Goal: Complete application form: Complete application form

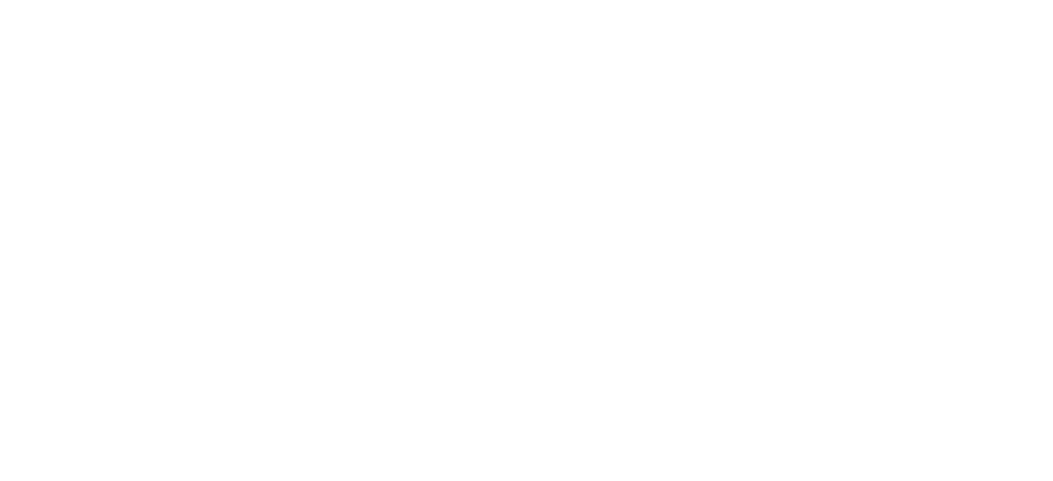
select select "MY"
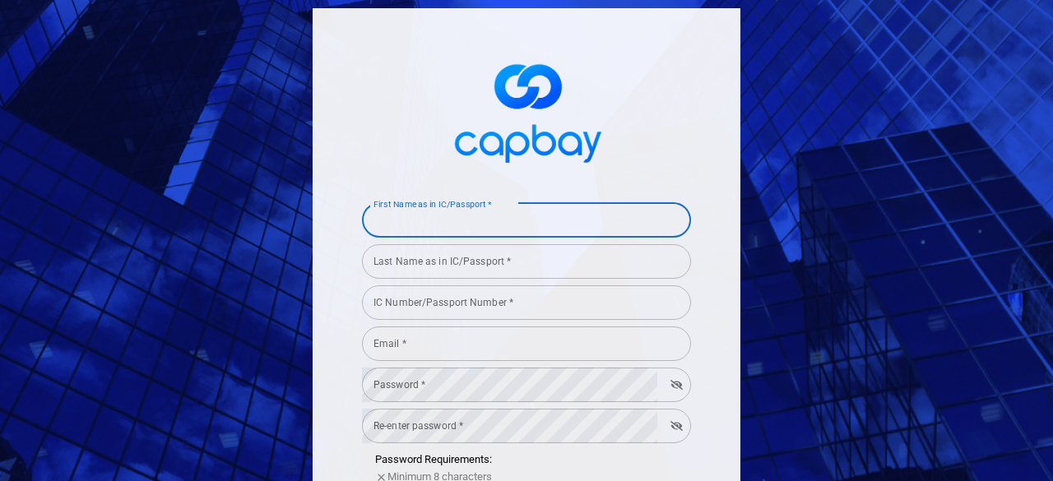
click at [451, 221] on input "First Name as in IC/Passport *" at bounding box center [526, 220] width 329 height 35
type input "[PERSON_NAME]"
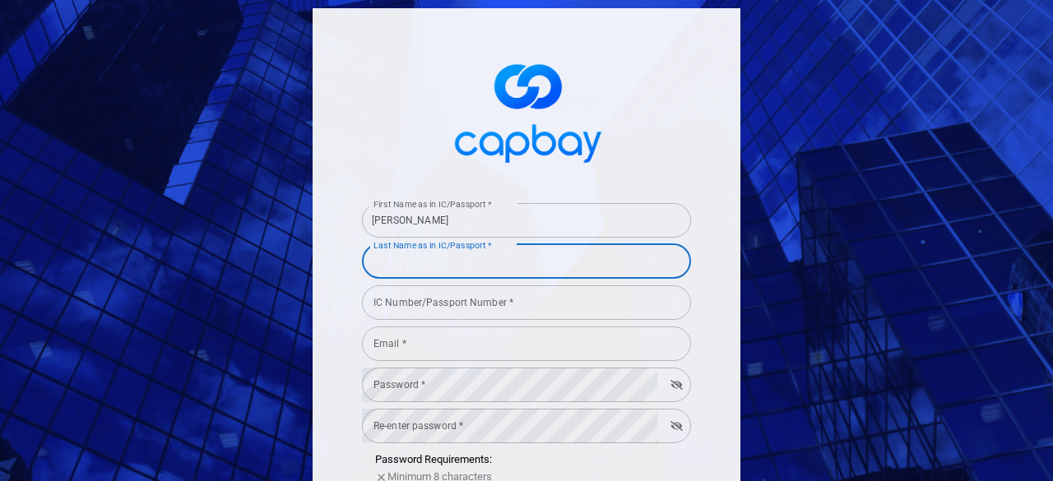
click at [447, 263] on input "Last Name as in IC/Passport *" at bounding box center [526, 261] width 329 height 35
type input "[PERSON_NAME]"
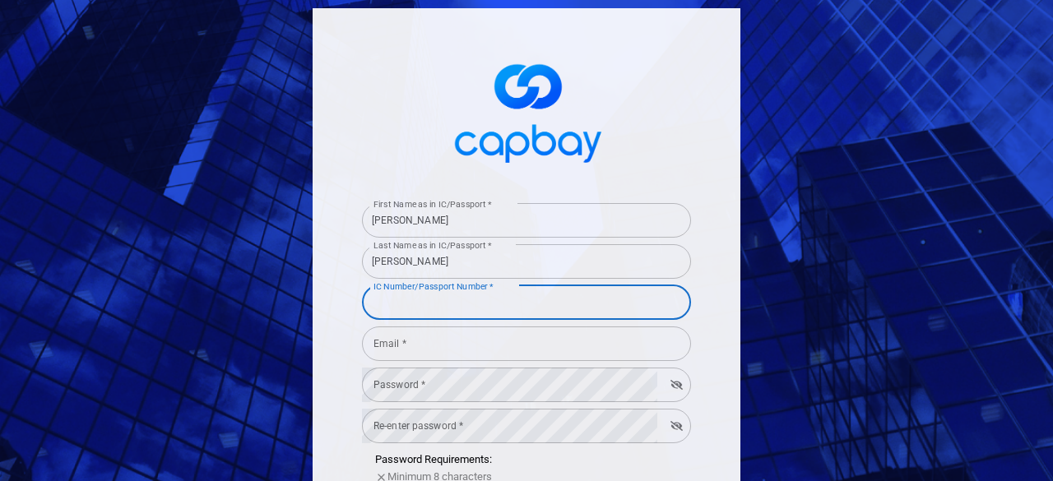
click at [461, 295] on input "IC Number/Passport Number *" at bounding box center [526, 302] width 329 height 35
type input "880425085205"
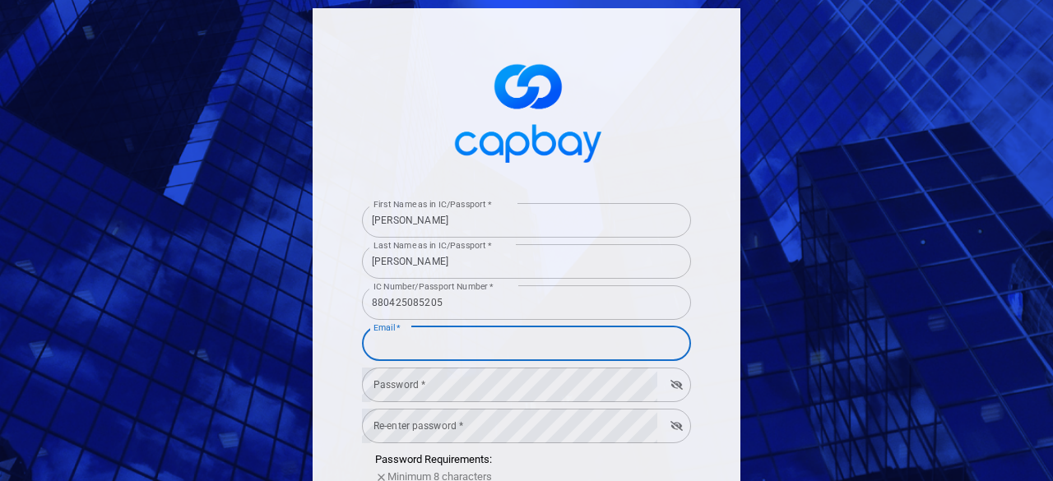
click at [542, 354] on input "Email *" at bounding box center [526, 344] width 329 height 35
type input "[EMAIL_ADDRESS][DOMAIN_NAME]"
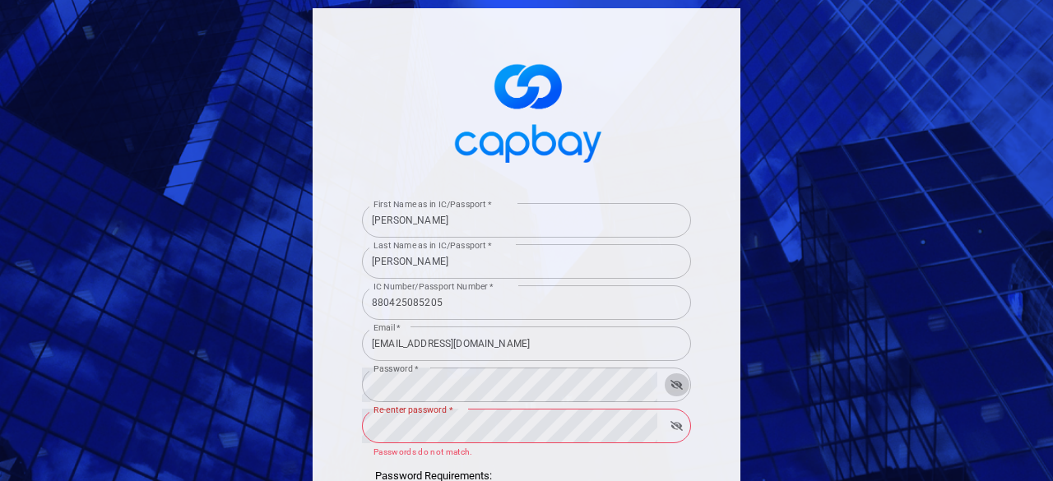
click at [674, 384] on icon "button" at bounding box center [676, 385] width 12 height 10
click at [671, 427] on icon "button" at bounding box center [676, 426] width 12 height 10
click at [942, 337] on div "First Name as in IC/Passport * [PERSON_NAME] First Name as in IC/Passport * Las…" at bounding box center [526, 240] width 1053 height 481
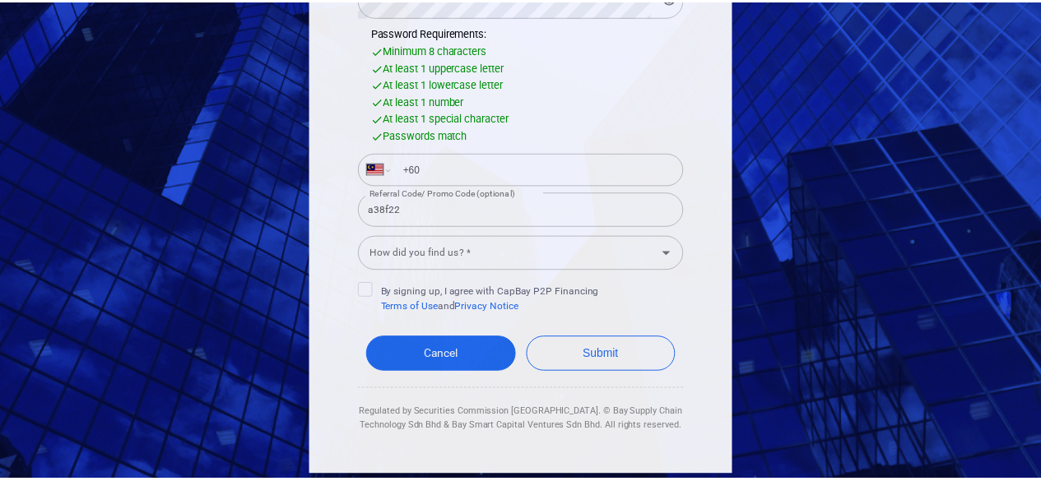
scroll to position [429, 0]
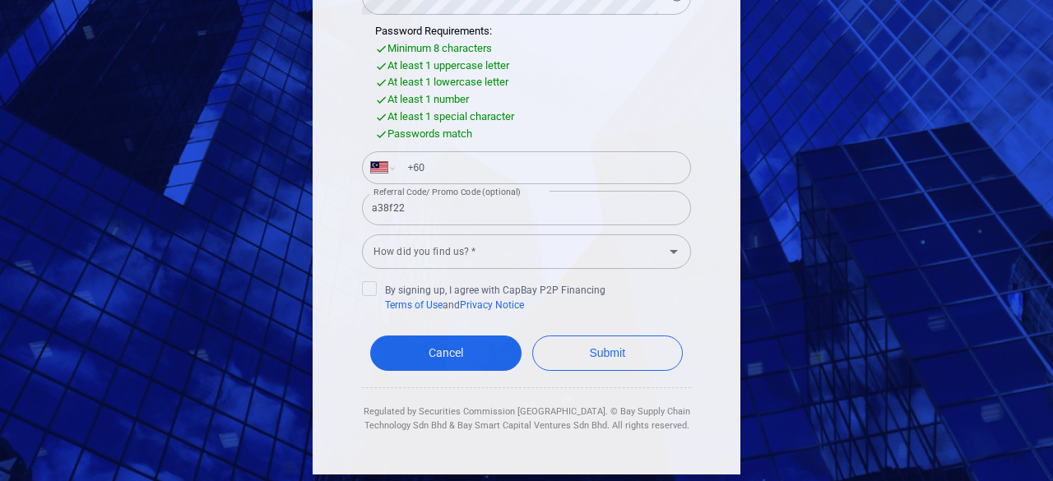
click at [602, 255] on input "How did you find us? *" at bounding box center [513, 251] width 292 height 30
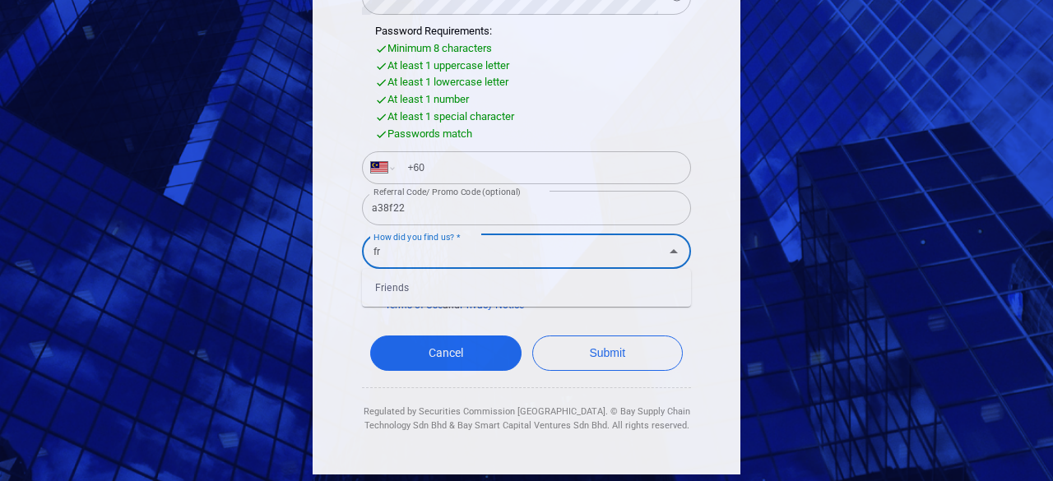
click at [505, 285] on li "Friends" at bounding box center [526, 288] width 329 height 25
type input "Friends"
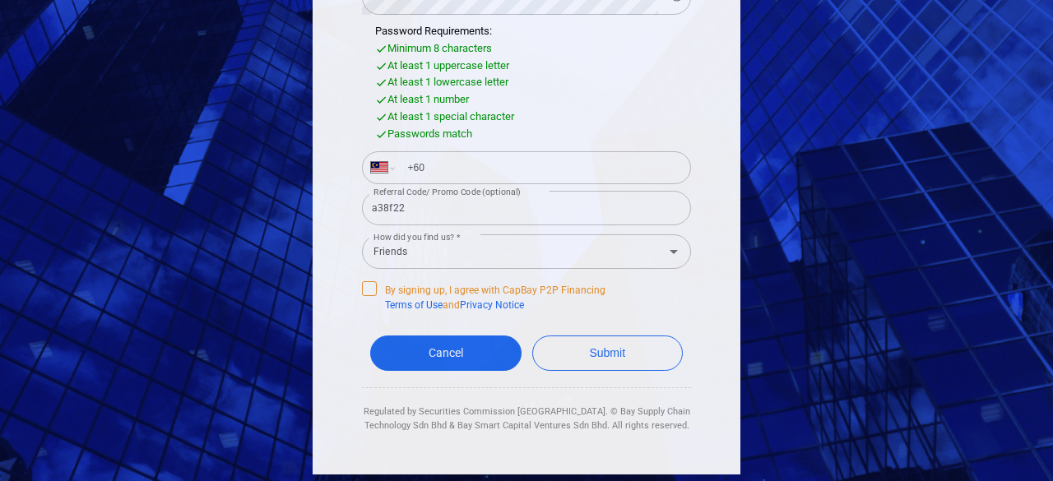
click at [378, 285] on span "By signing up, I agree with CapBay P2P Financing Terms of Use and Privacy Notice" at bounding box center [483, 296] width 243 height 31
click at [0, 0] on input "By signing up, I agree with CapBay P2P Financing Terms of Use and Privacy Notice" at bounding box center [0, 0] width 0 height 0
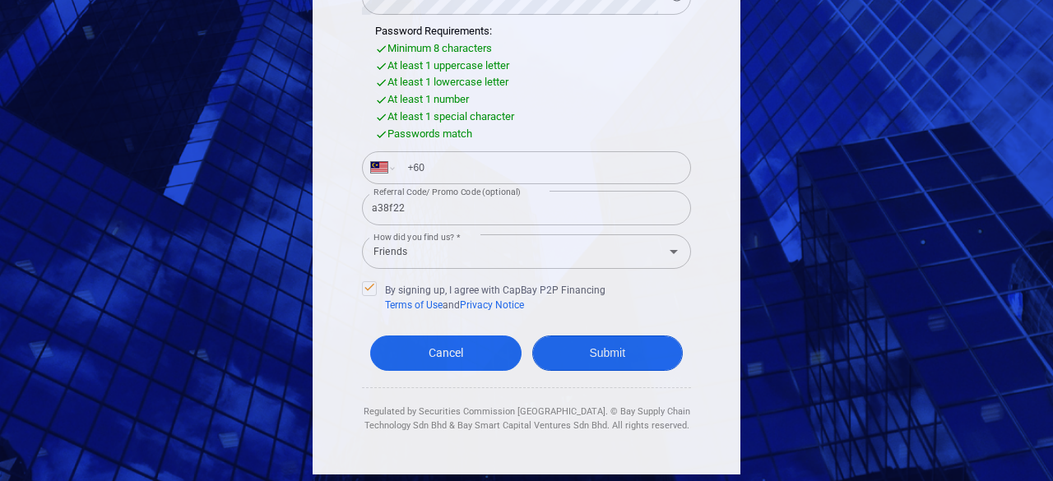
click at [618, 339] on button "Submit" at bounding box center [607, 353] width 151 height 35
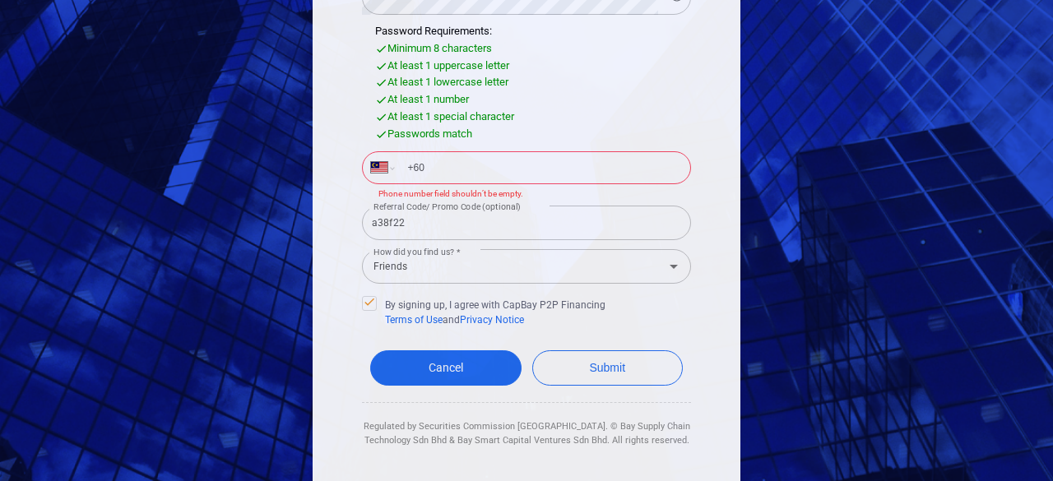
click at [452, 160] on input "+60" at bounding box center [539, 168] width 285 height 26
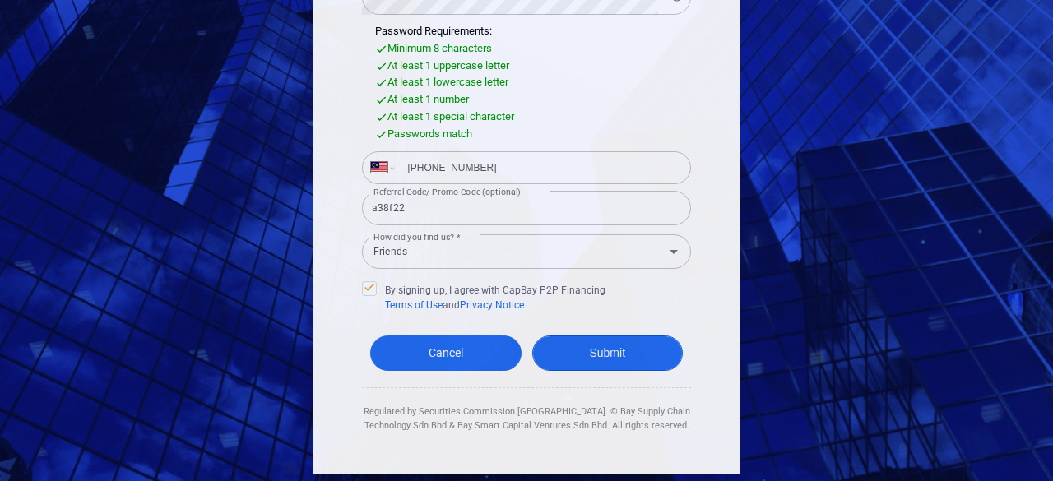
type input "[PHONE_NUMBER]"
click at [617, 359] on button "Submit" at bounding box center [607, 353] width 151 height 35
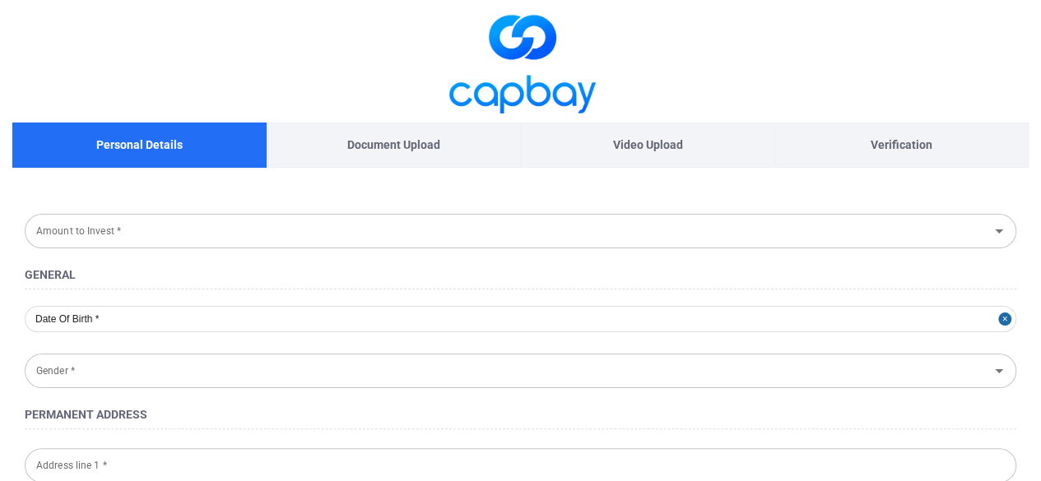
type input "RM 10,000 - RM 30,000"
type input "[DATE]"
type input "[DEMOGRAPHIC_DATA]"
type input "A-26-1, BLOK A, [GEOGRAPHIC_DATA], [STREET_ADDRESS]"
type input "Seri Kembangan"
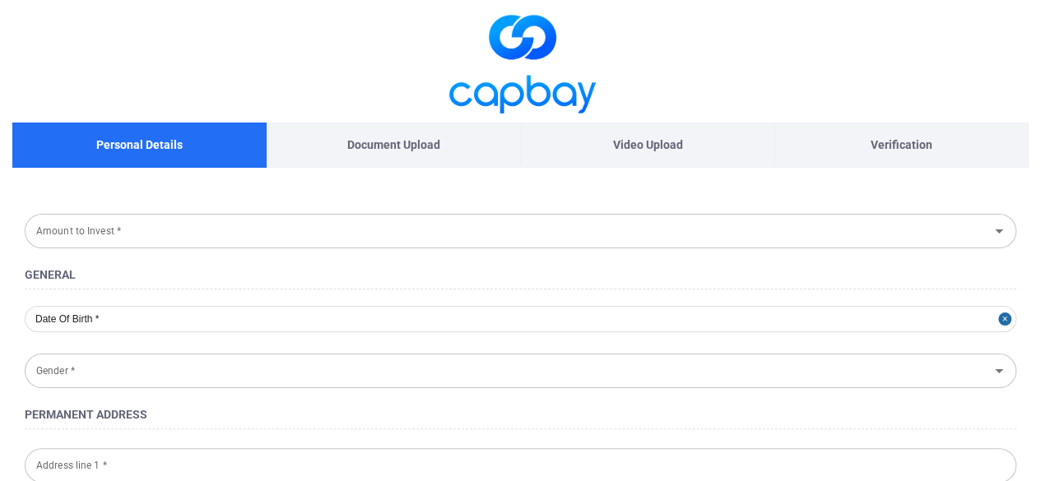
type input "43300"
type input "[GEOGRAPHIC_DATA]"
type input "880425-08-5205"
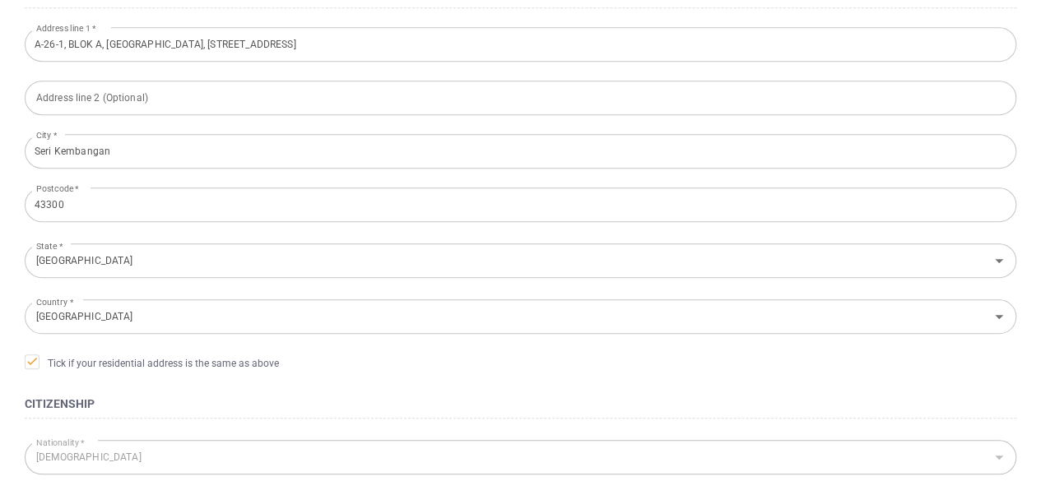
scroll to position [679, 0]
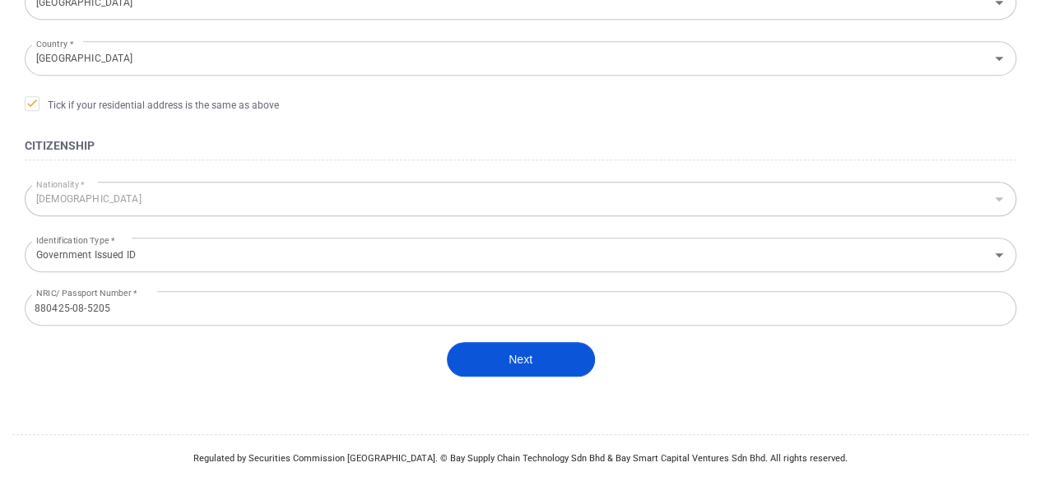
click at [560, 362] on button "Next" at bounding box center [521, 359] width 148 height 35
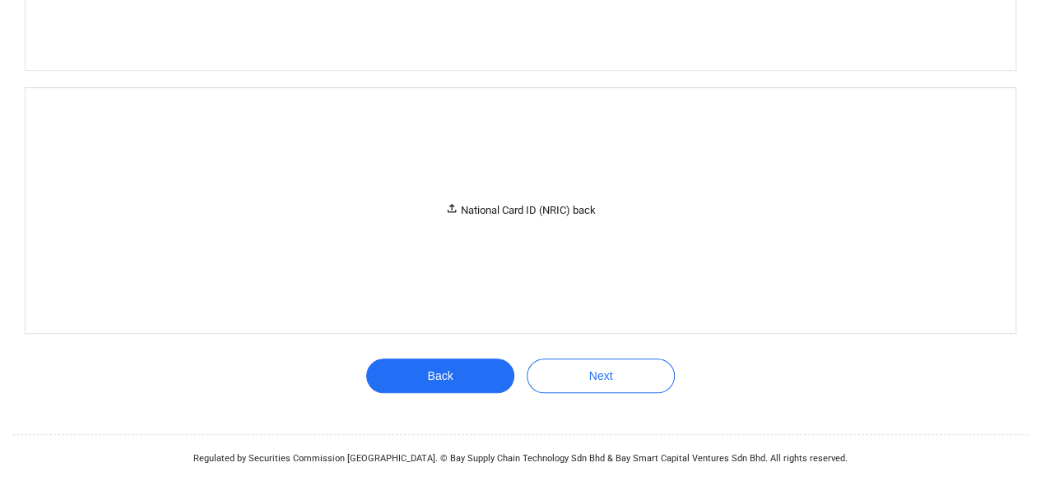
scroll to position [52, 0]
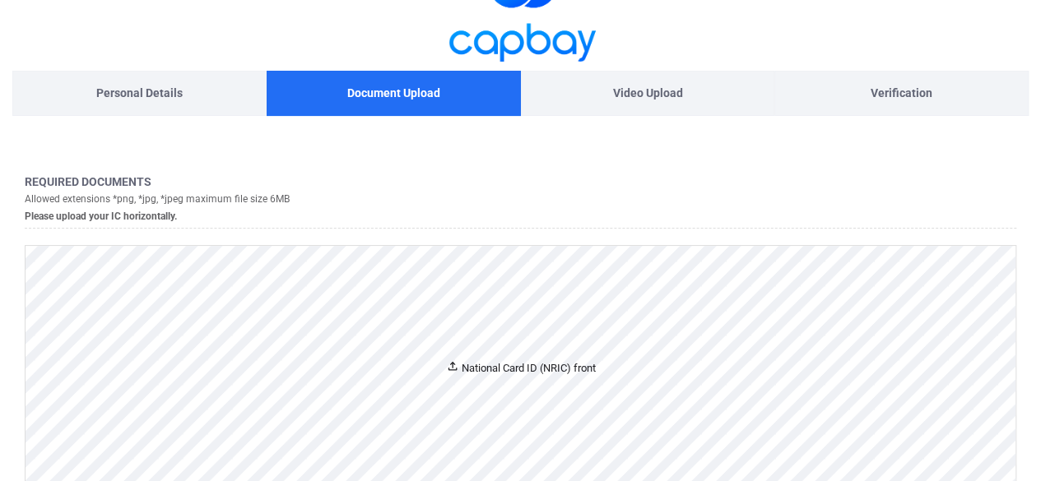
click at [461, 360] on div "National Card ID (NRIC) front" at bounding box center [521, 367] width 150 height 17
click at [506, 372] on div "National Card ID (NRIC) front" at bounding box center [521, 367] width 150 height 17
click at [517, 369] on div "National Card ID (NRIC) front" at bounding box center [521, 367] width 150 height 17
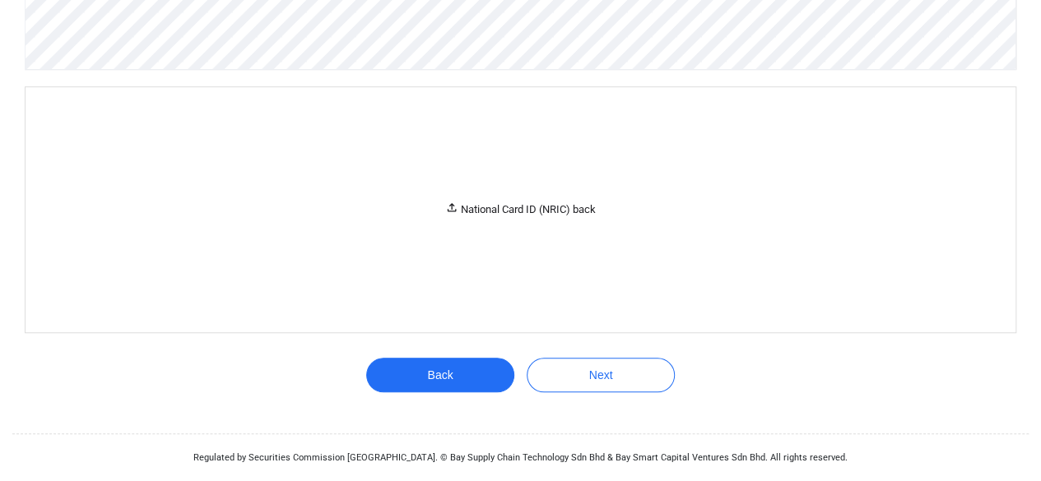
scroll to position [548, 0]
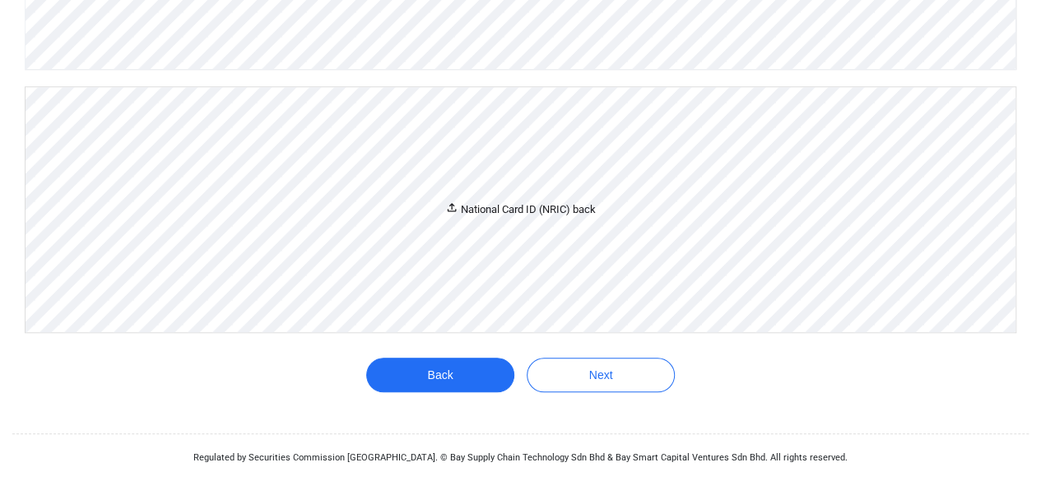
click at [457, 332] on div "National Card ID (NRIC) back" at bounding box center [520, 209] width 990 height 245
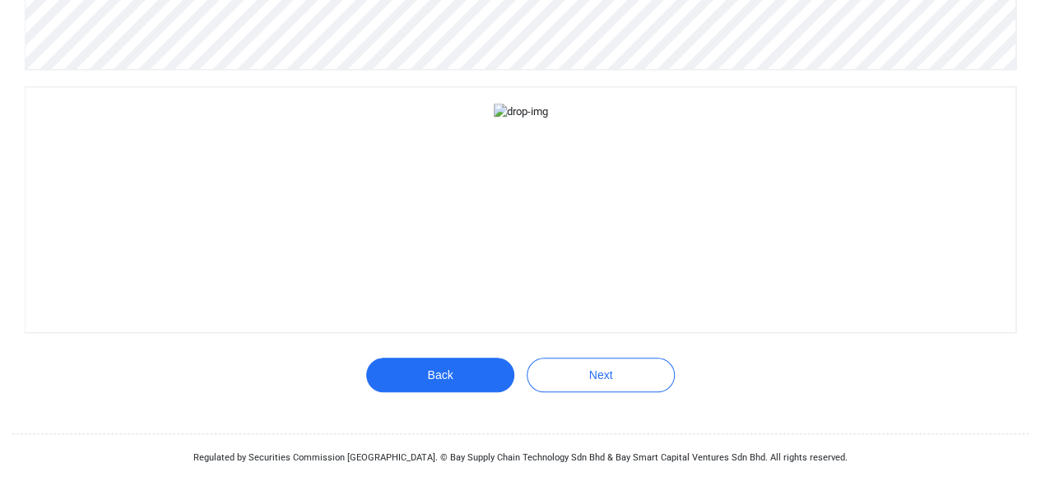
scroll to position [753, 0]
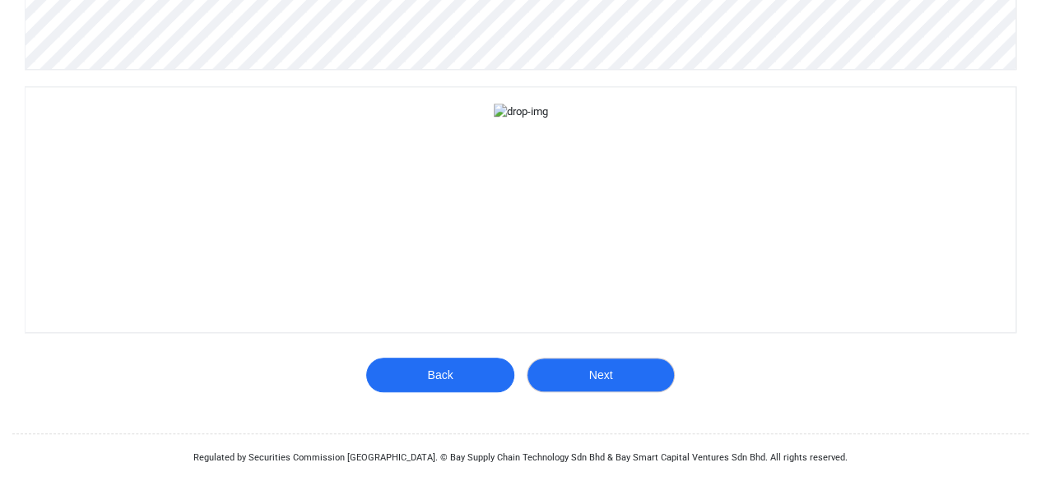
click at [619, 369] on button "Next" at bounding box center [600, 375] width 148 height 35
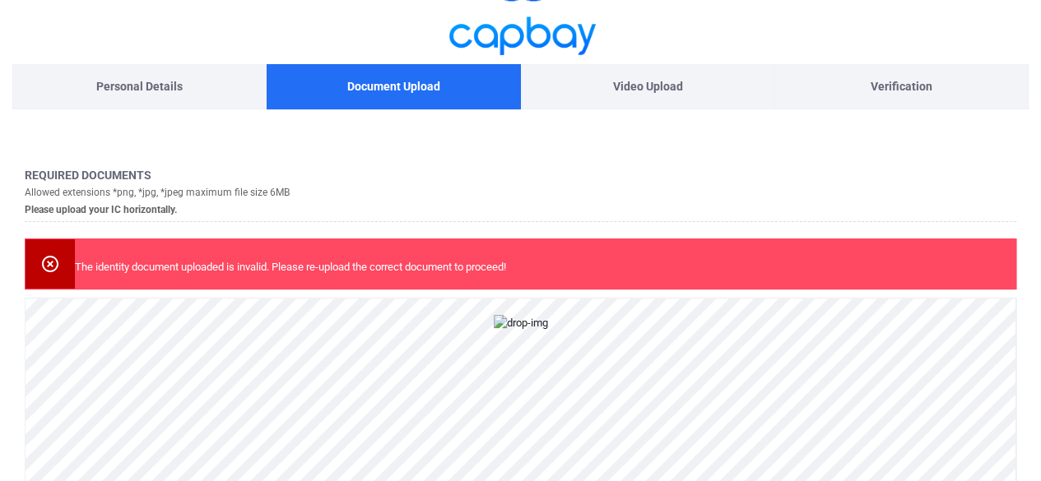
scroll to position [56, 0]
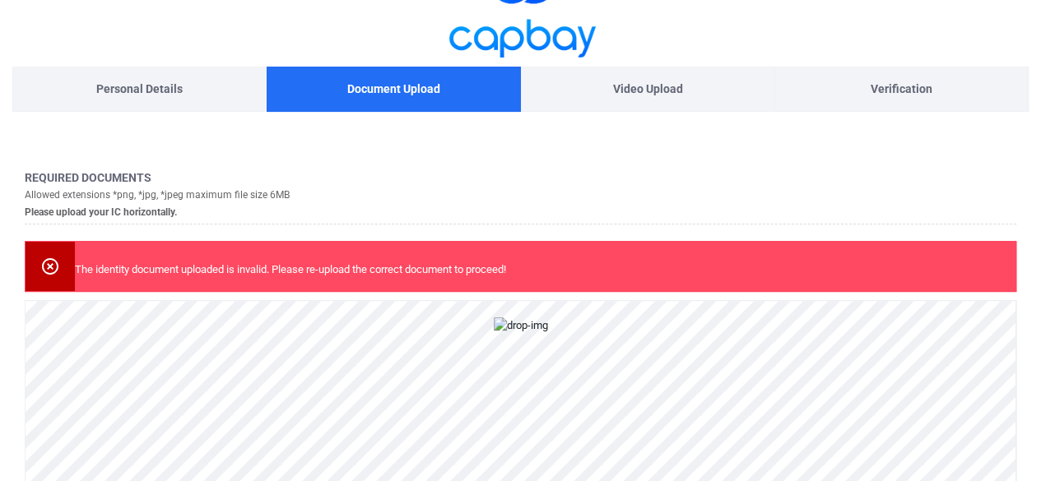
click at [39, 267] on div at bounding box center [49, 266] width 49 height 49
click at [48, 264] on icon at bounding box center [50, 266] width 16 height 16
click at [921, 103] on div "Verification" at bounding box center [901, 89] width 254 height 45
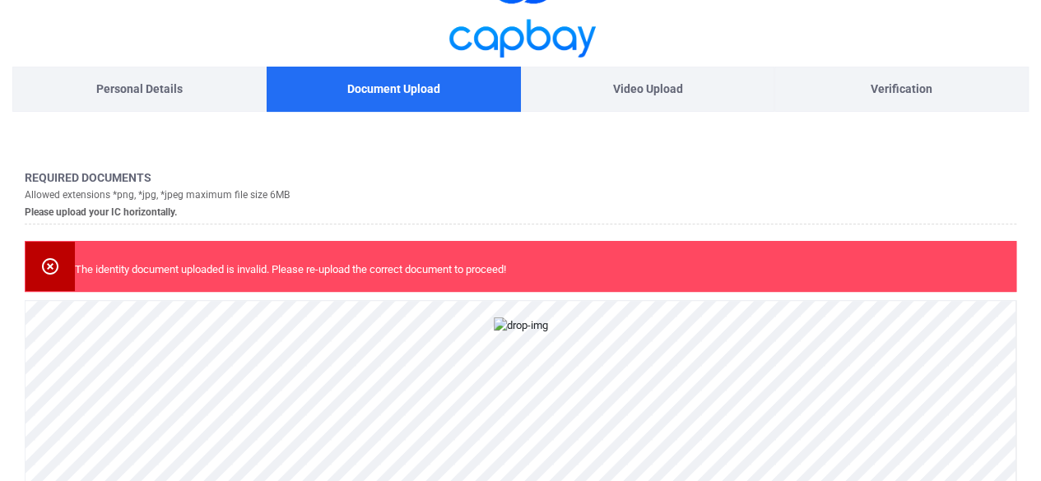
click at [902, 100] on div "Verification" at bounding box center [901, 89] width 254 height 45
click at [616, 108] on div "Video Upload" at bounding box center [648, 89] width 254 height 45
click at [645, 94] on p "Video Upload" at bounding box center [647, 89] width 70 height 18
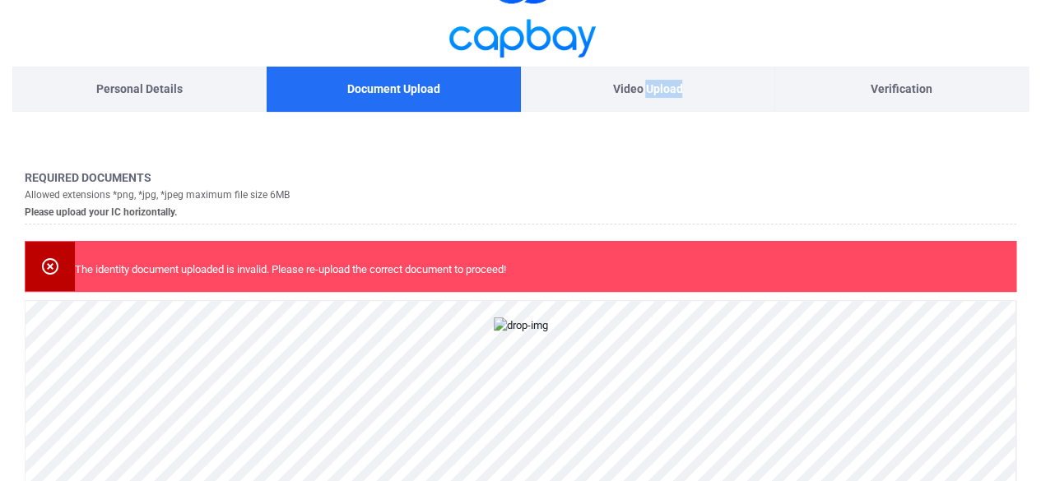
click at [645, 94] on p "Video Upload" at bounding box center [647, 89] width 70 height 18
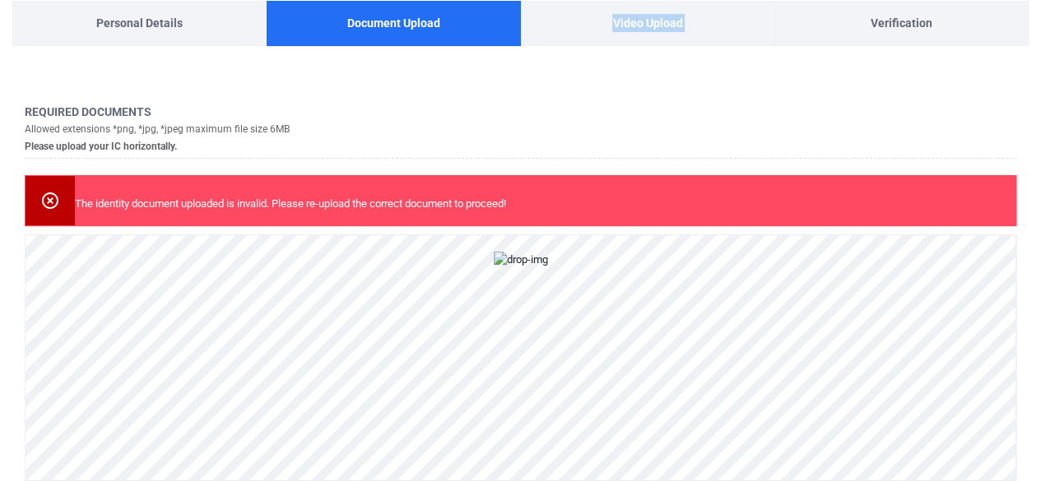
scroll to position [89, 0]
